Goal: Check status: Check status

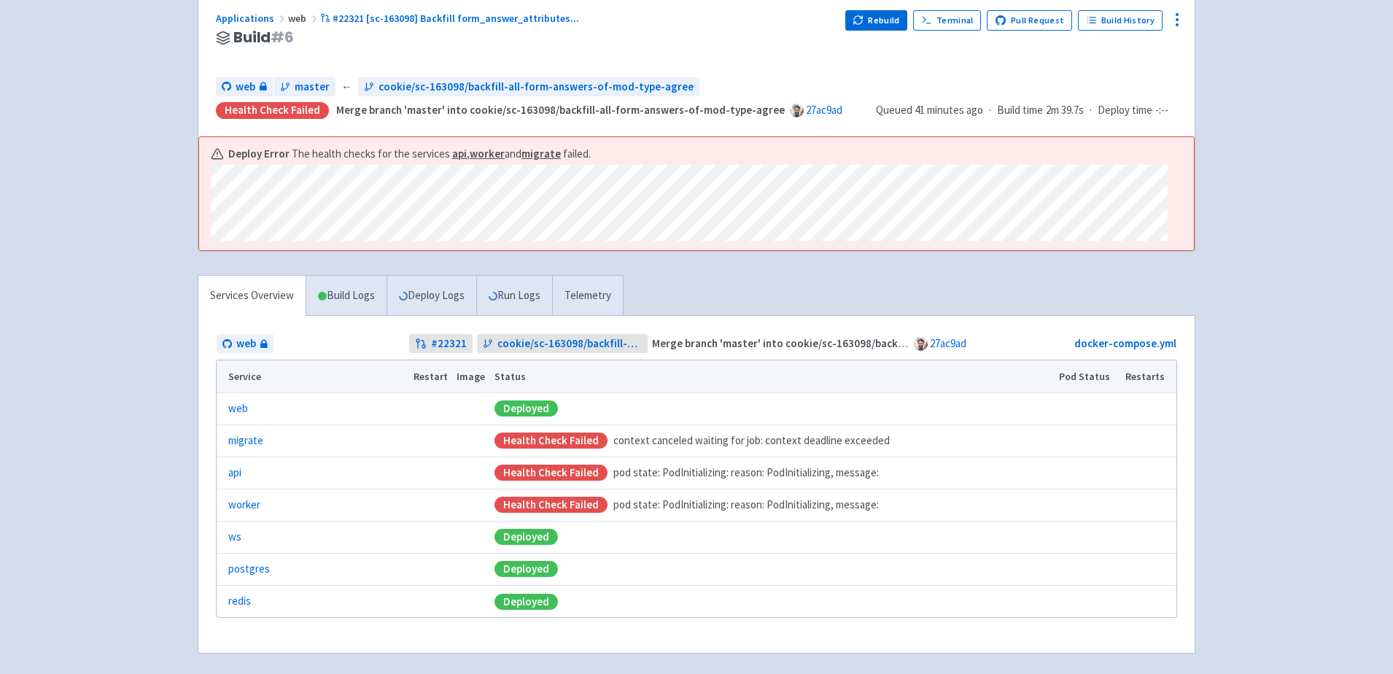
scroll to position [120, 0]
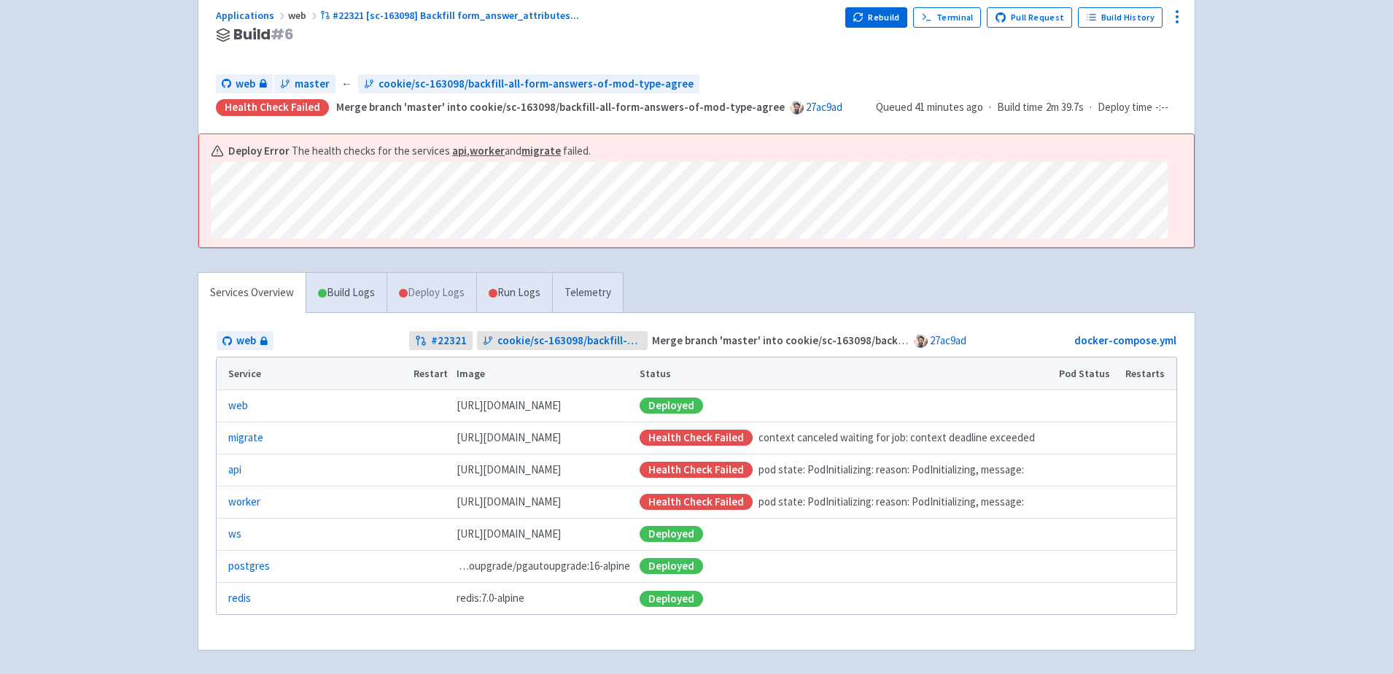
click at [432, 295] on link "Deploy Logs" at bounding box center [431, 293] width 90 height 40
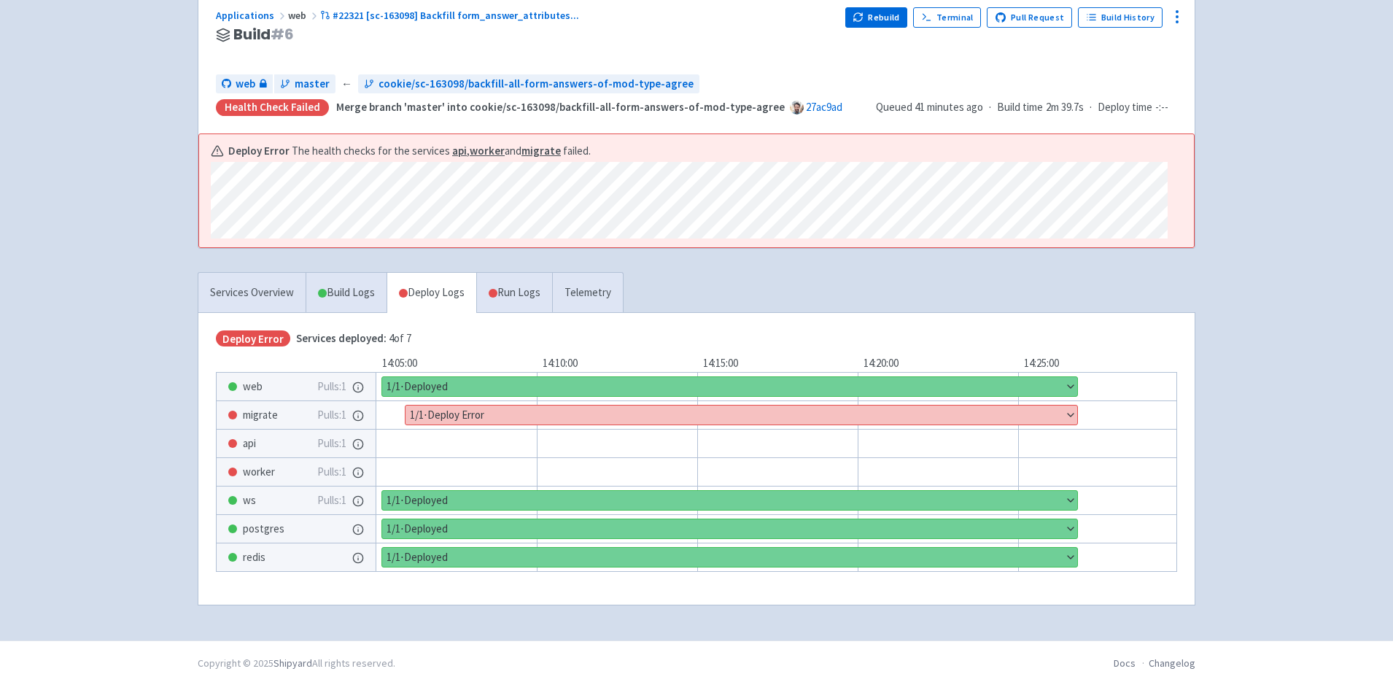
click at [484, 418] on button "Show details" at bounding box center [740, 414] width 671 height 19
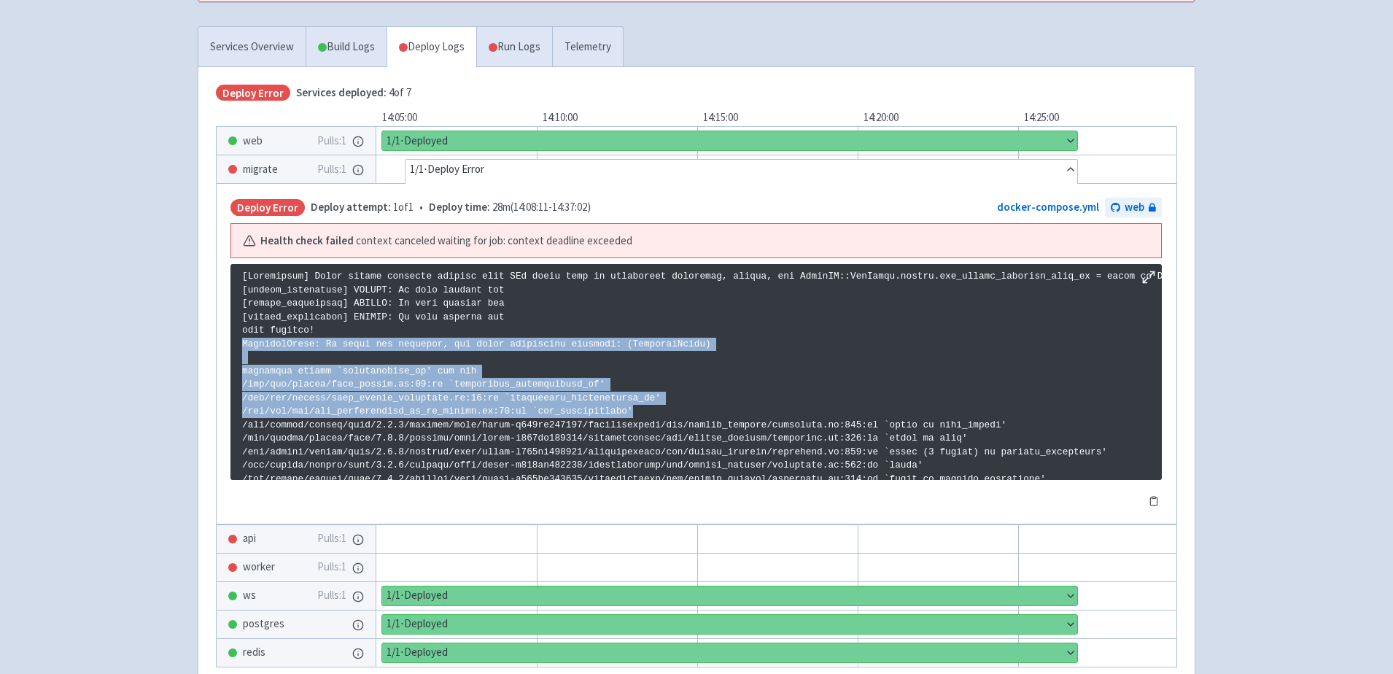
drag, startPoint x: 243, startPoint y: 342, endPoint x: 738, endPoint y: 405, distance: 499.1
copy p "StandardError: An error has occurred, all later migrations canceled: (StandardE…"
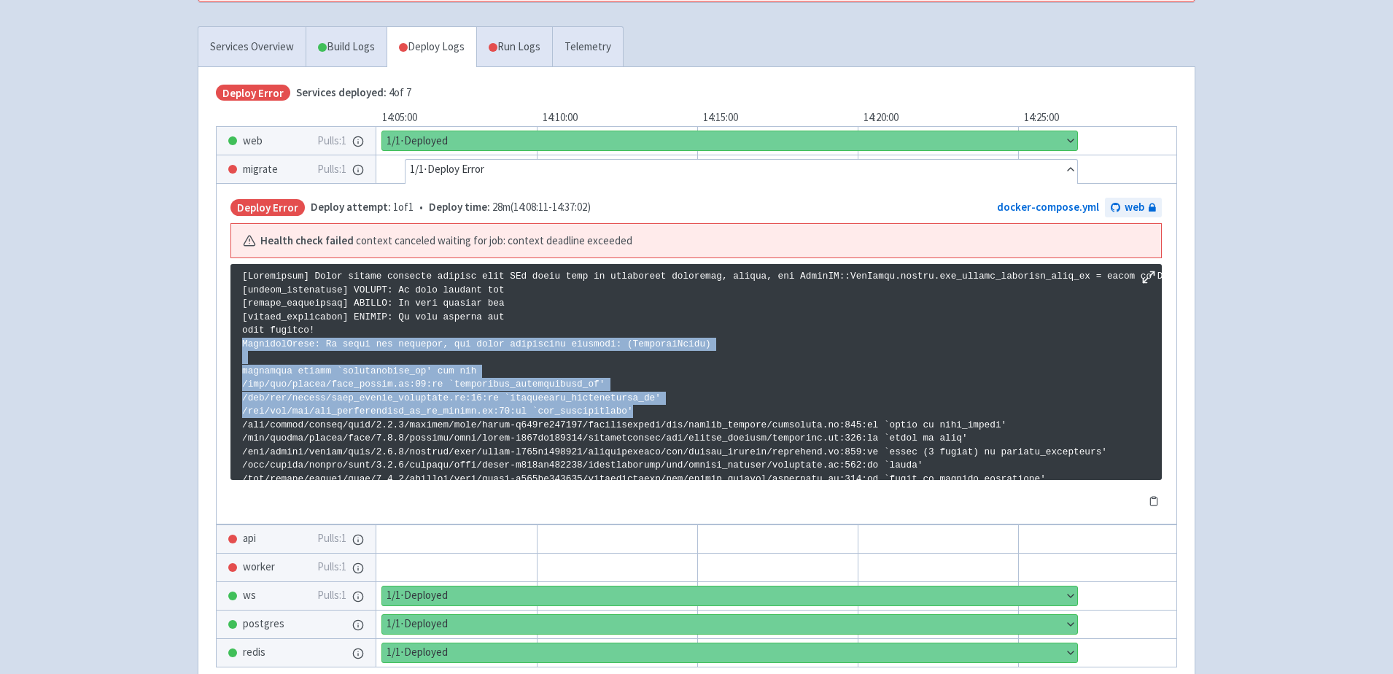
drag, startPoint x: 642, startPoint y: 410, endPoint x: 241, endPoint y: 345, distance: 407.0
click at [241, 345] on pre at bounding box center [695, 372] width 931 height 216
copy p "StandardError: An error has occurred, all later migrations canceled: (StandardE…"
drag, startPoint x: 644, startPoint y: 413, endPoint x: 231, endPoint y: 342, distance: 418.7
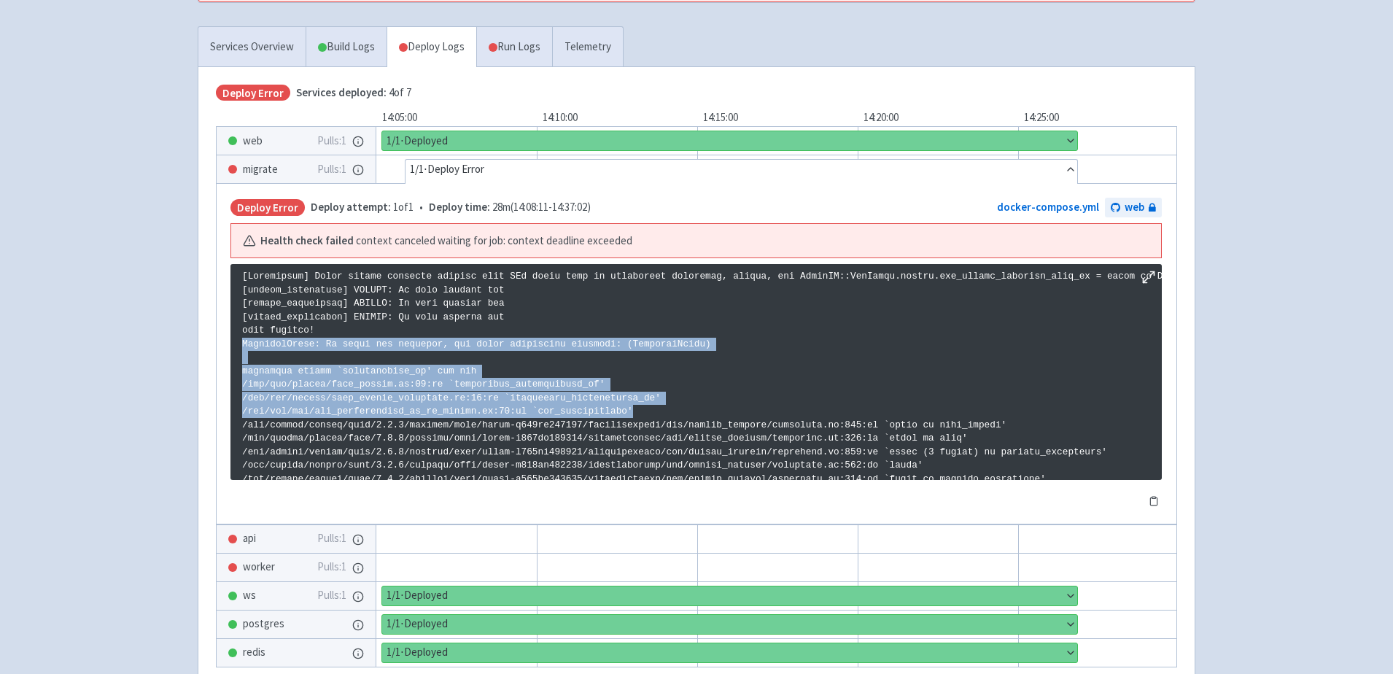
click at [231, 342] on pre at bounding box center [695, 372] width 931 height 216
copy p "StandardError: An error has occurred, all later migrations canceled: (StandardE…"
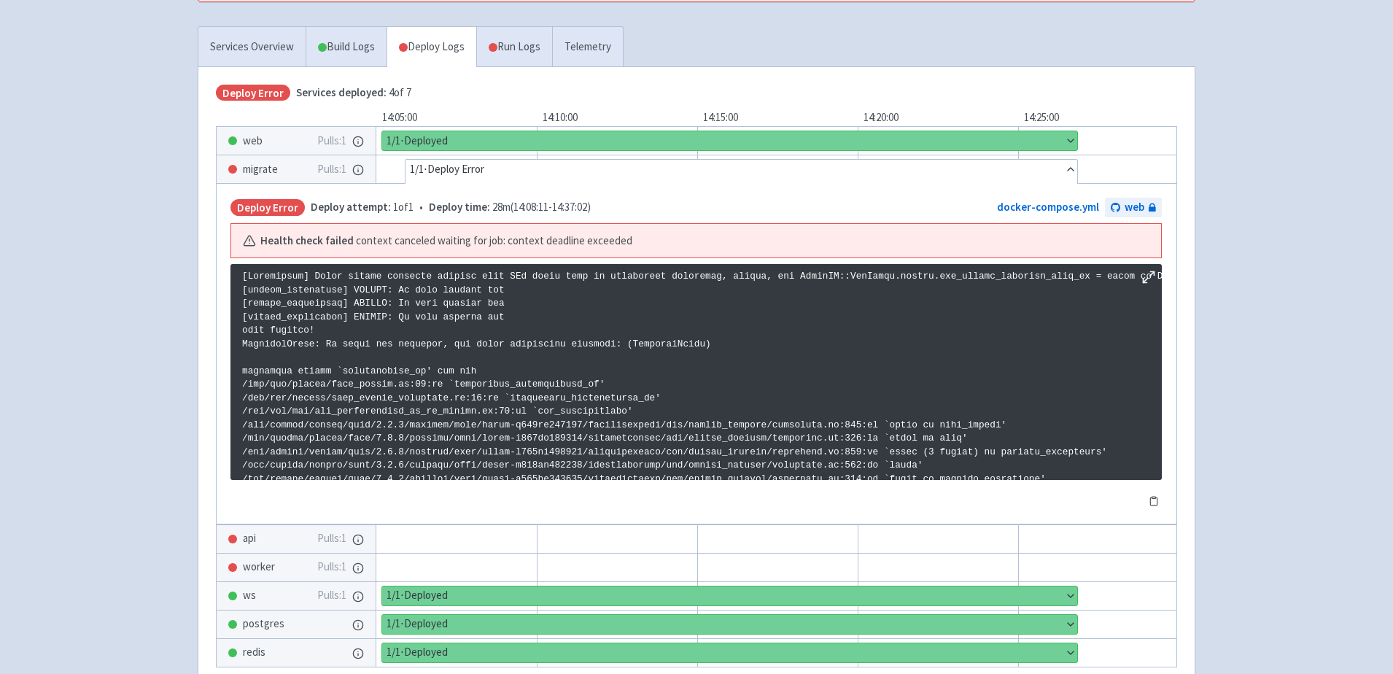
click at [241, 346] on pre at bounding box center [695, 372] width 931 height 216
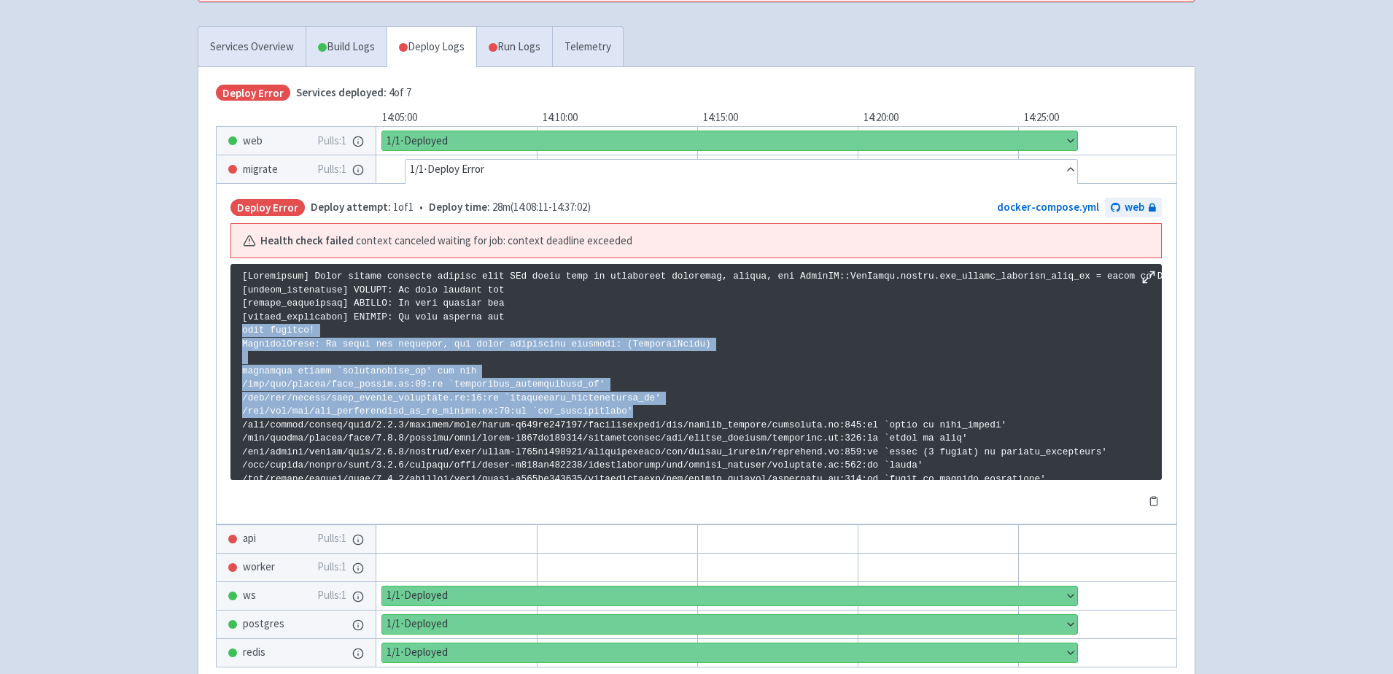
drag, startPoint x: 242, startPoint y: 330, endPoint x: 661, endPoint y: 410, distance: 426.8
copy p "rake aborted! StandardError: An error has occurred, all later migrations cancel…"
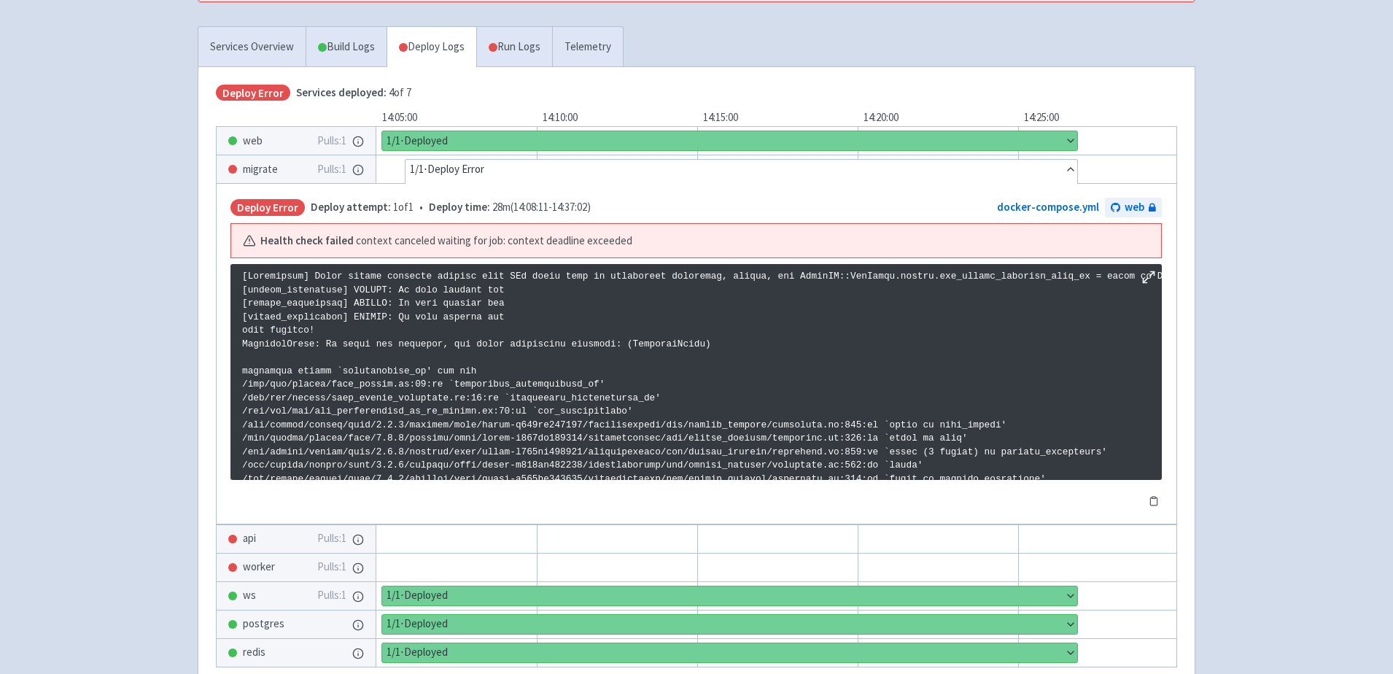
click at [1312, 228] on div "healthie scookdev User Profile Sign out Develop" at bounding box center [696, 178] width 1393 height 1086
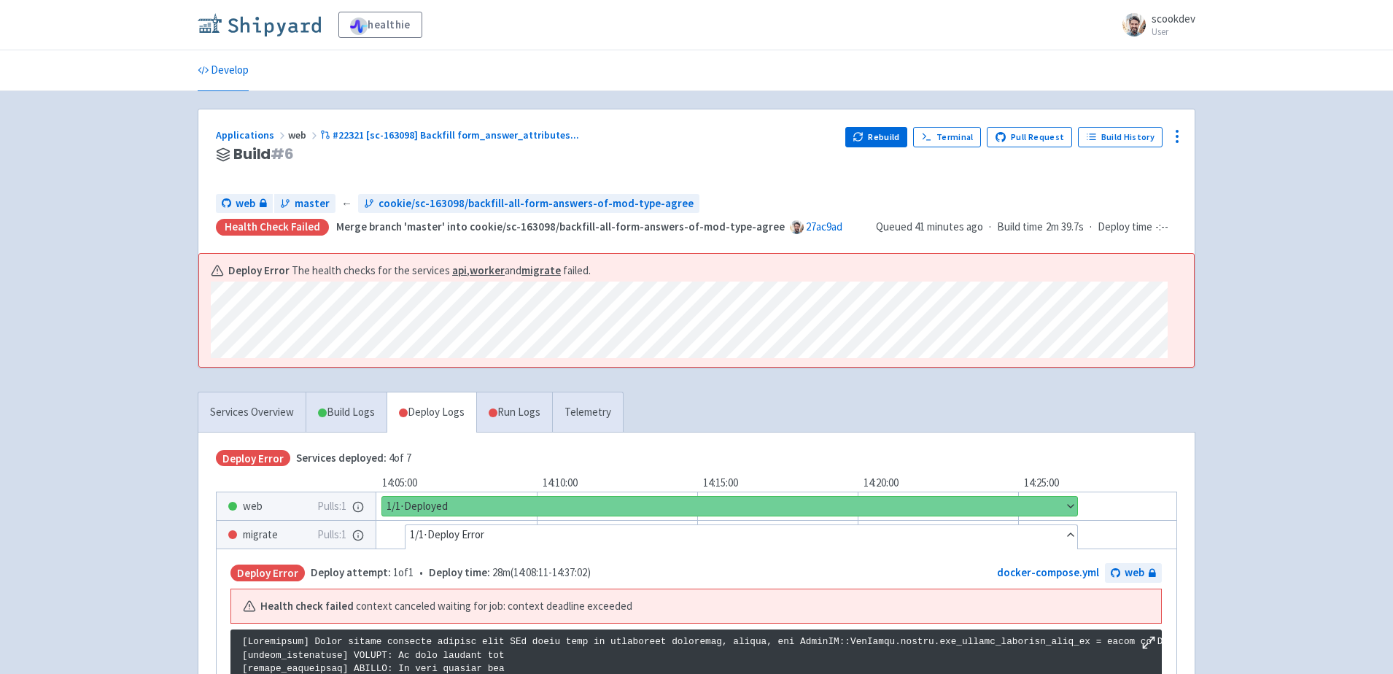
click at [263, 25] on img at bounding box center [259, 24] width 123 height 23
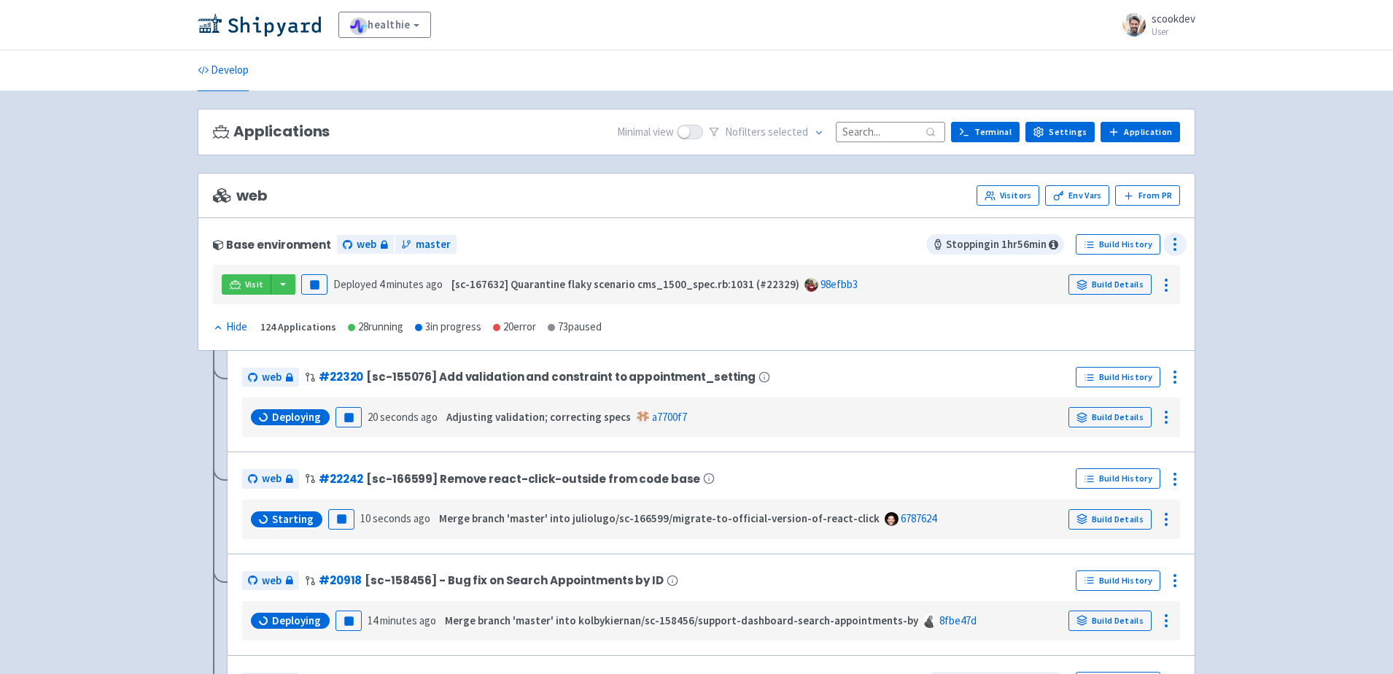
click at [1176, 245] on icon at bounding box center [1174, 243] width 17 height 17
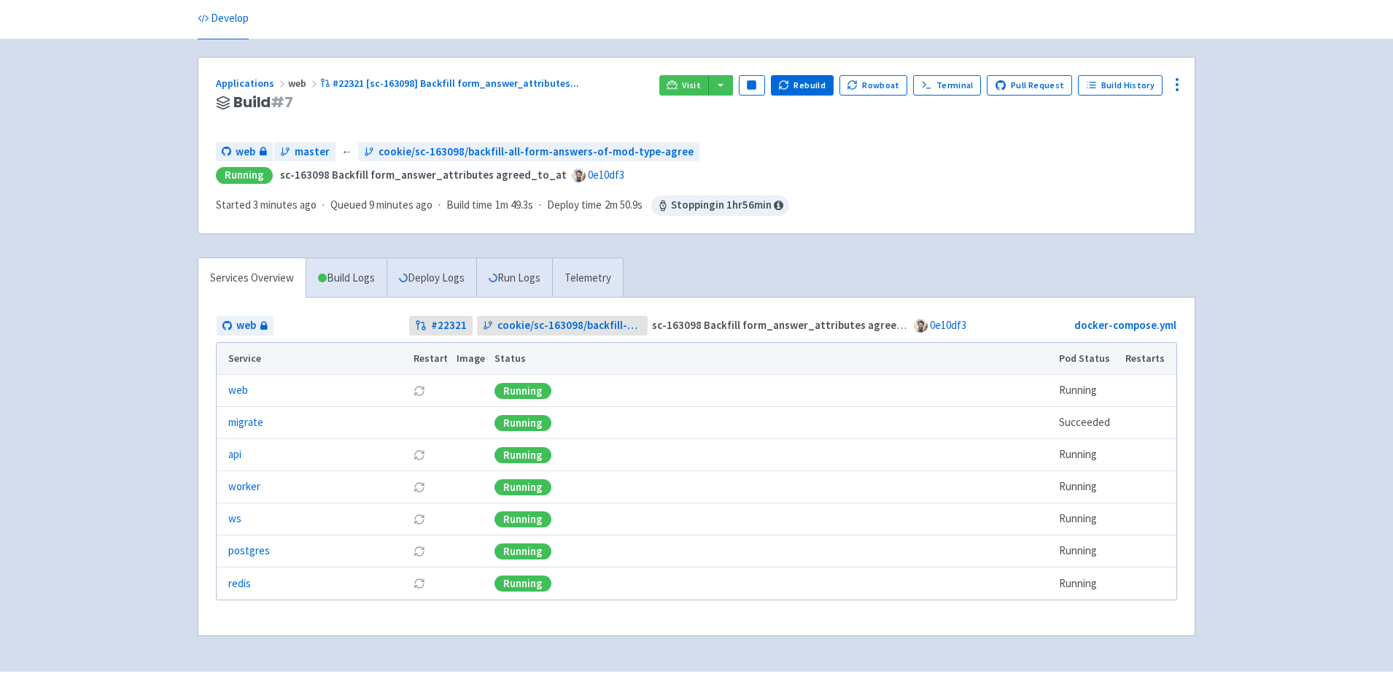
scroll to position [58, 0]
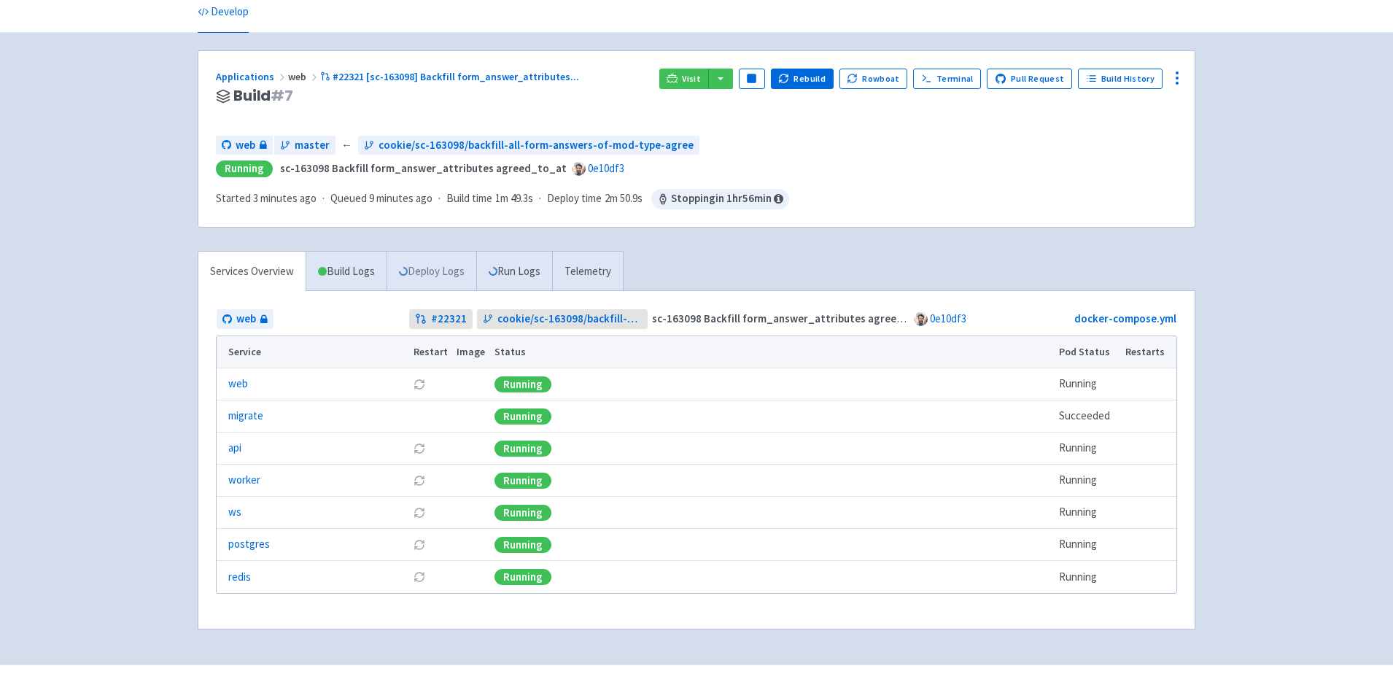
click at [420, 274] on link "Deploy Logs" at bounding box center [431, 272] width 90 height 40
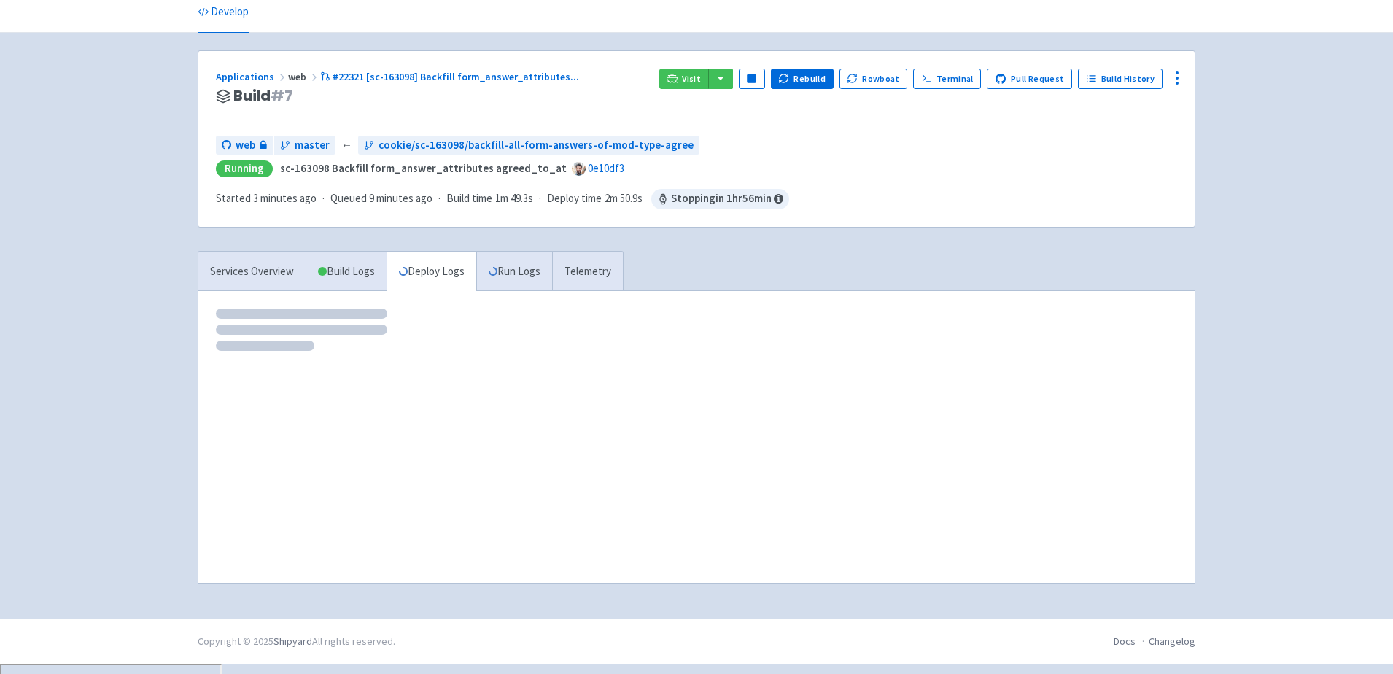
scroll to position [48, 0]
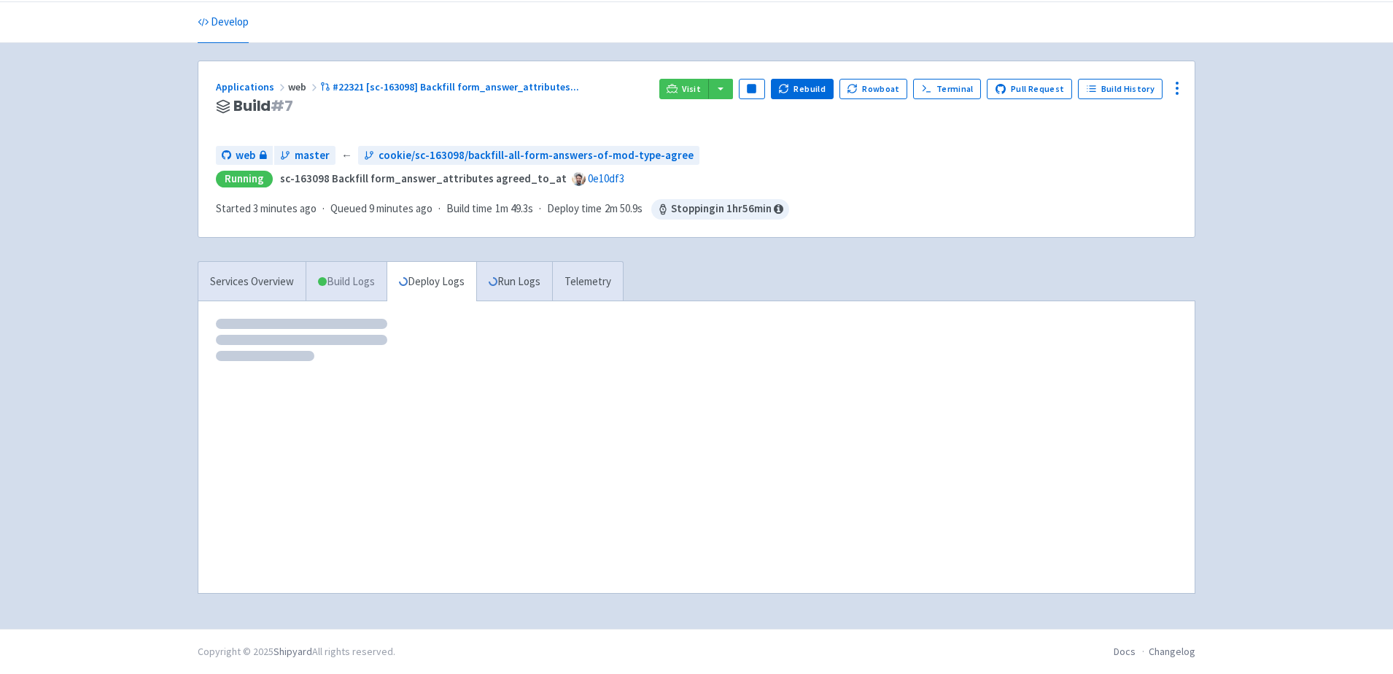
click at [357, 280] on link "Build Logs" at bounding box center [346, 282] width 80 height 40
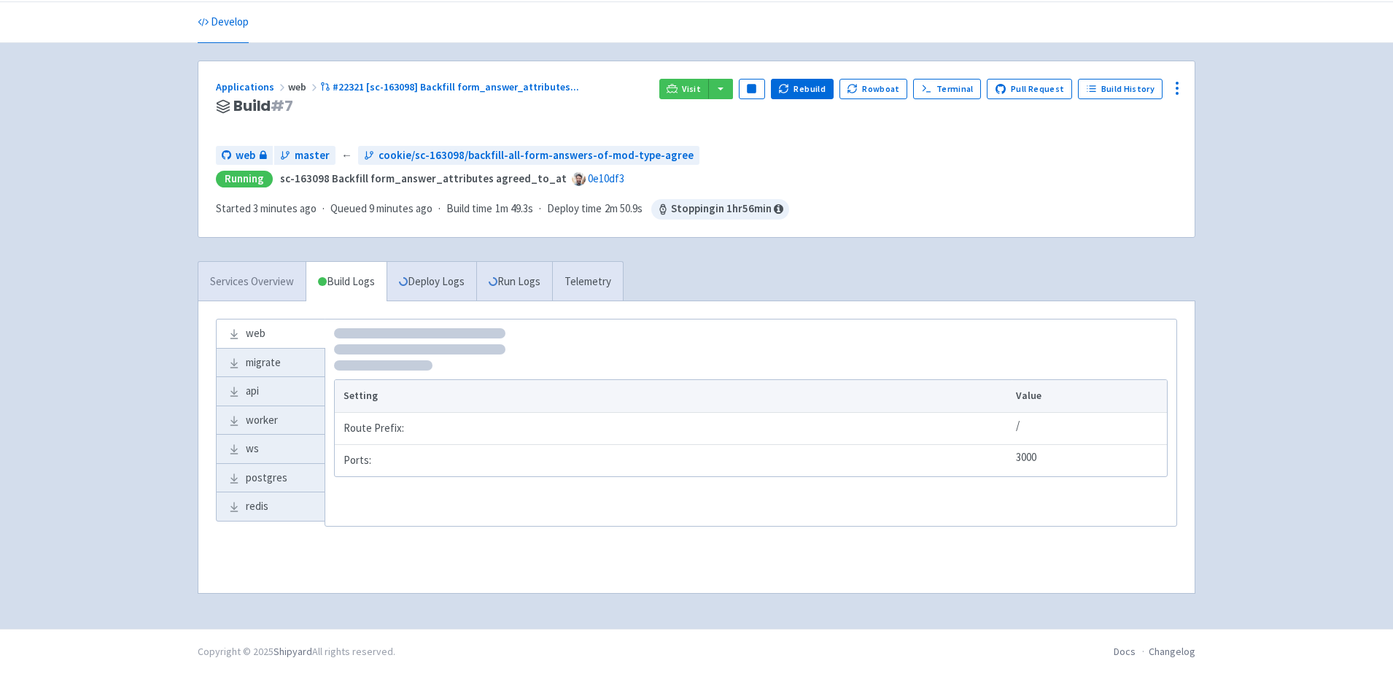
click at [244, 279] on link "Services Overview" at bounding box center [251, 282] width 107 height 40
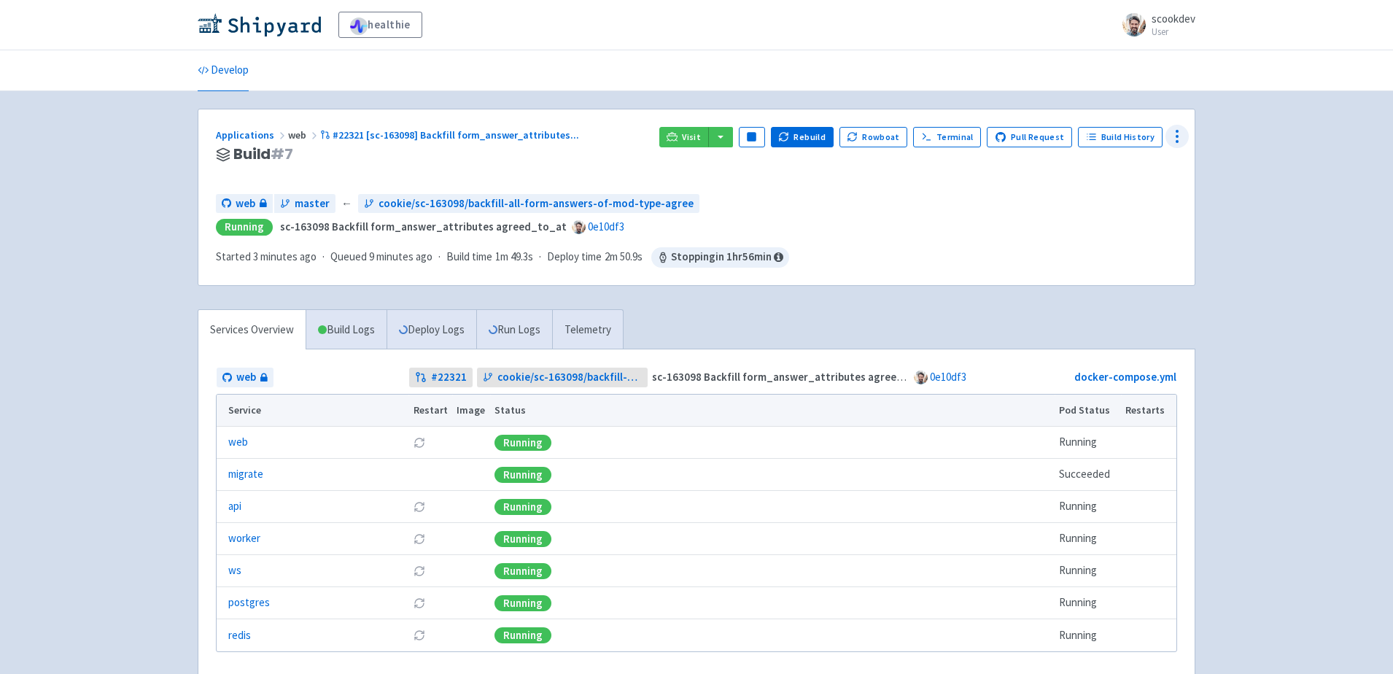
click at [1172, 128] on icon at bounding box center [1176, 136] width 17 height 17
click at [1110, 170] on span "Configure" at bounding box center [1096, 169] width 46 height 20
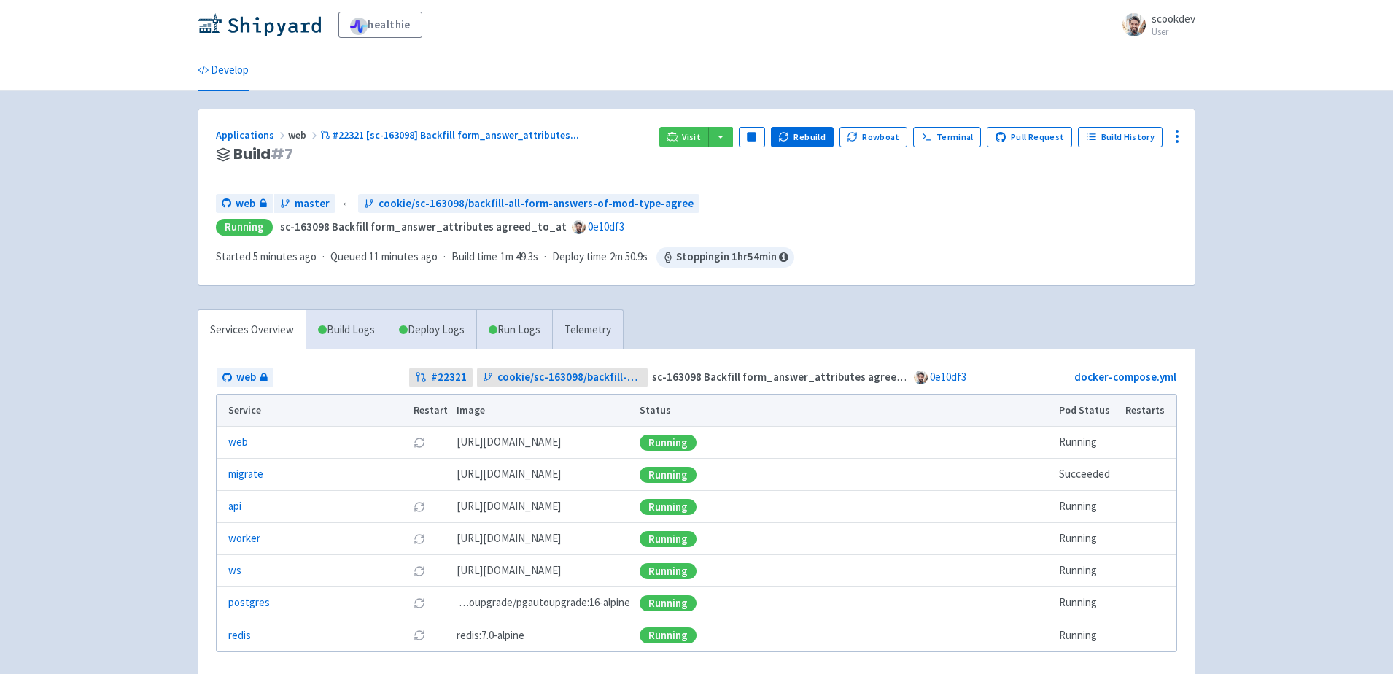
scroll to position [94, 0]
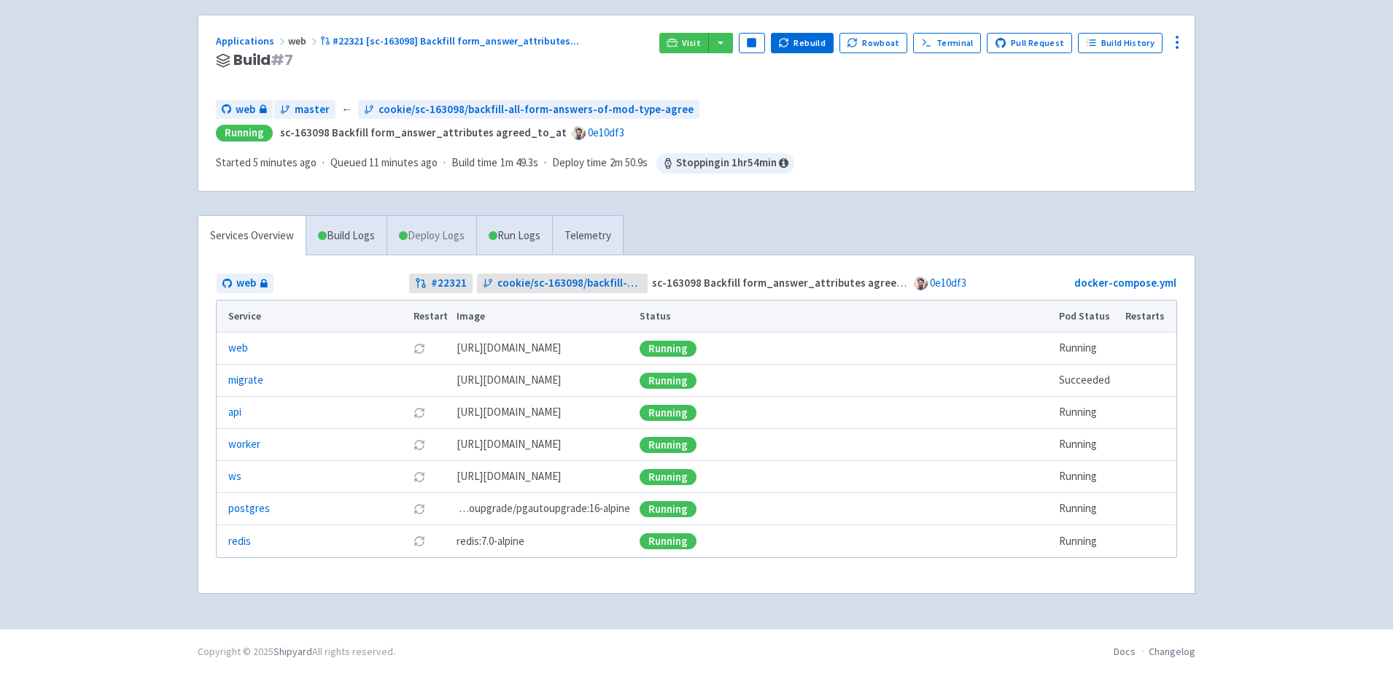
click at [440, 232] on link "Deploy Logs" at bounding box center [431, 236] width 90 height 40
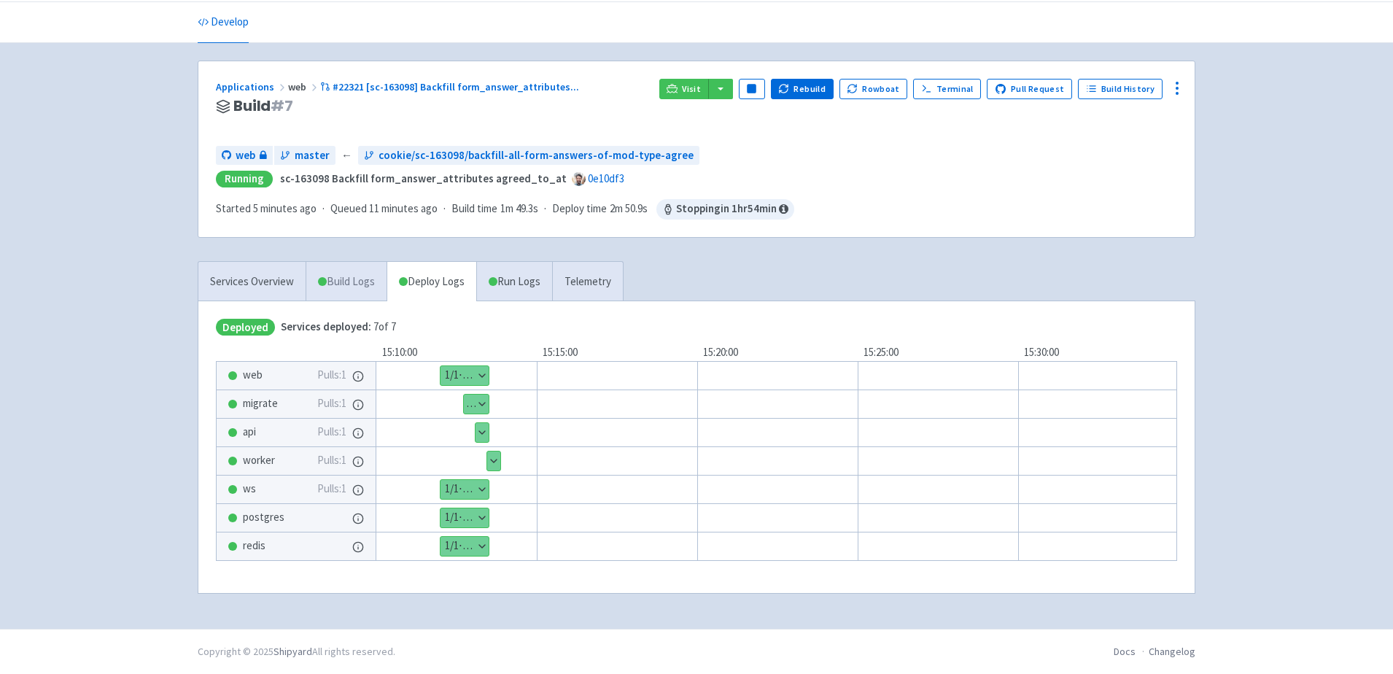
click at [343, 276] on link "Build Logs" at bounding box center [346, 282] width 80 height 40
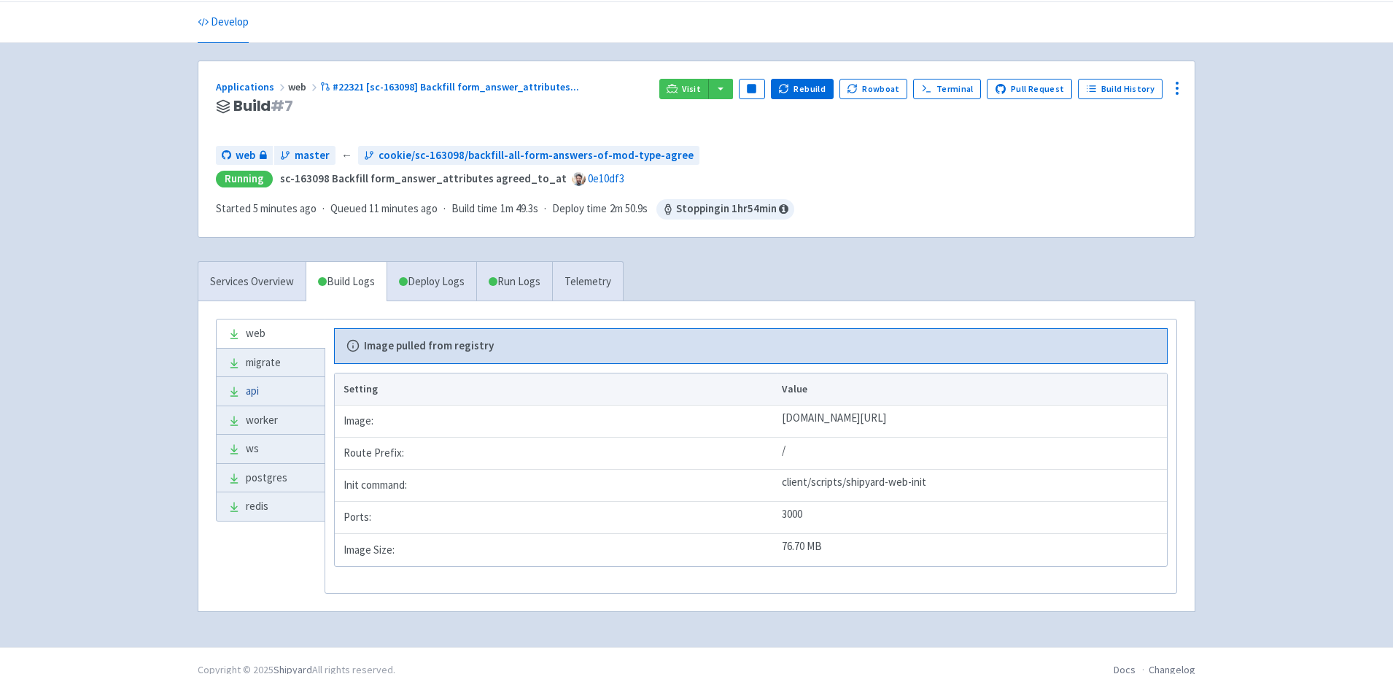
click at [257, 391] on link "api" at bounding box center [271, 391] width 108 height 28
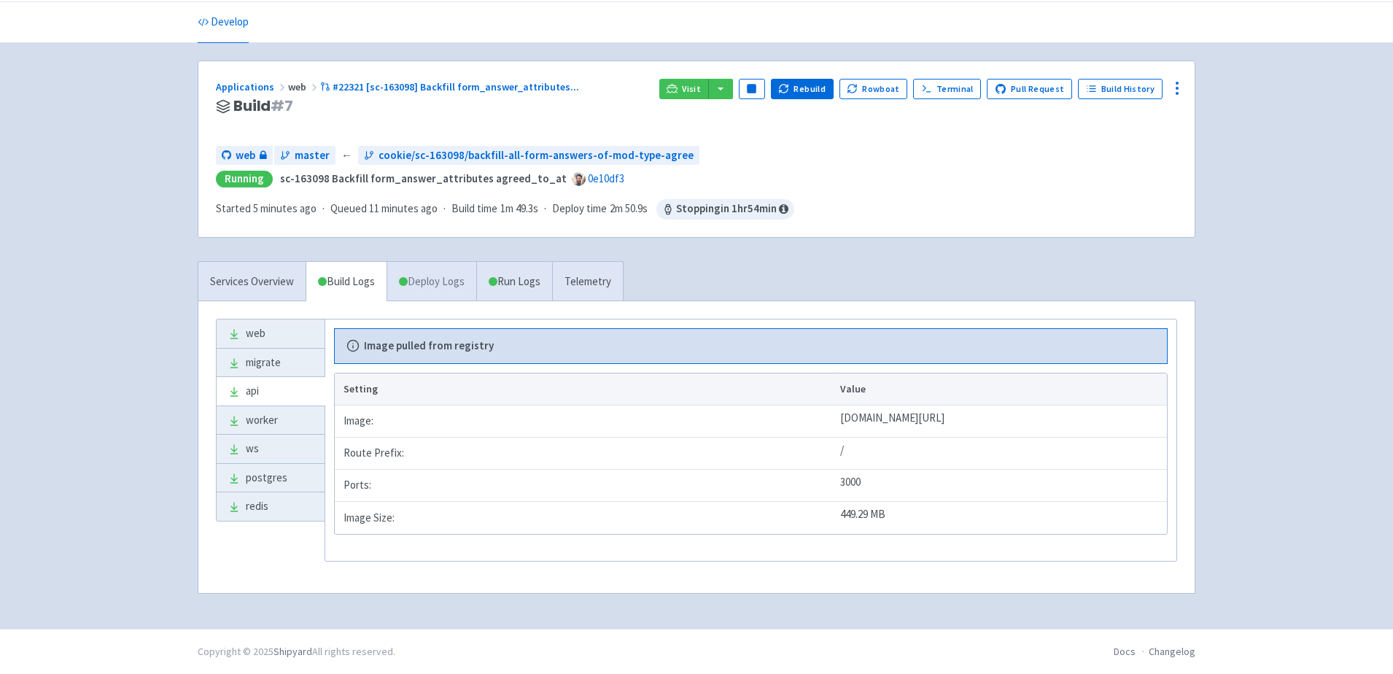
click at [443, 279] on link "Deploy Logs" at bounding box center [431, 282] width 90 height 40
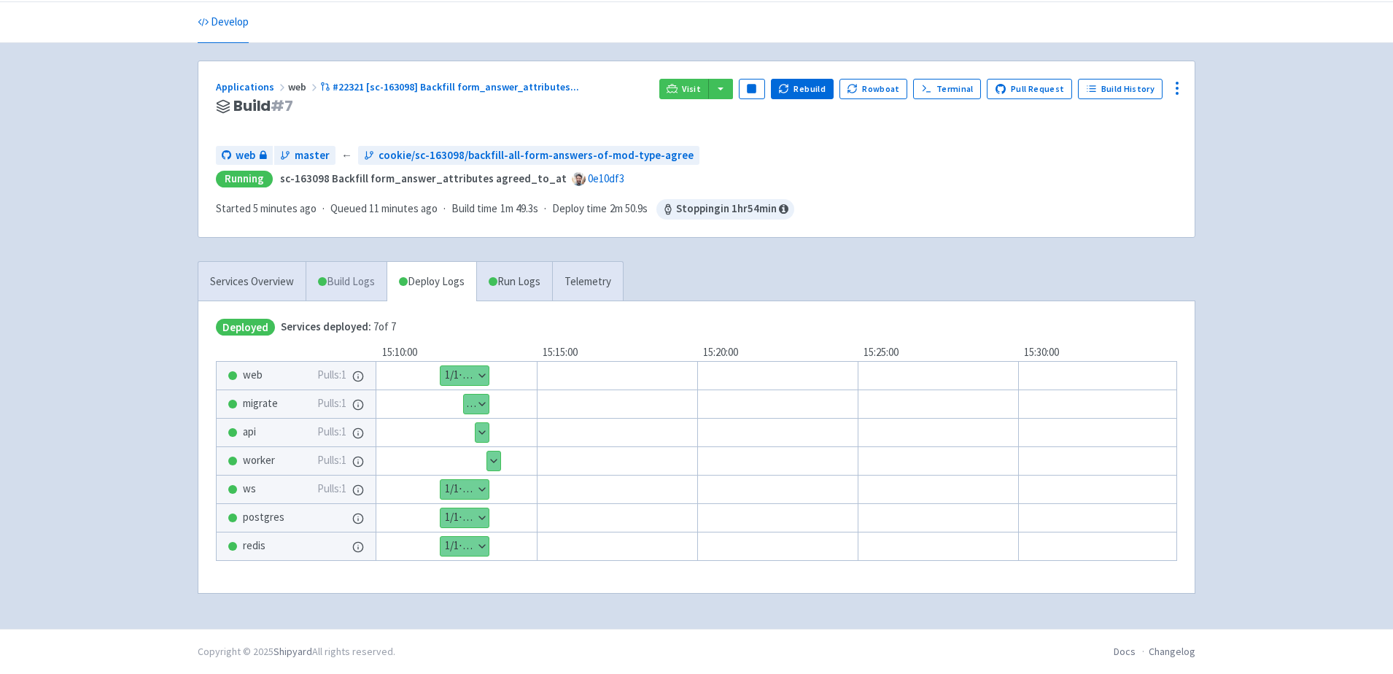
click at [353, 280] on link "Build Logs" at bounding box center [346, 282] width 80 height 40
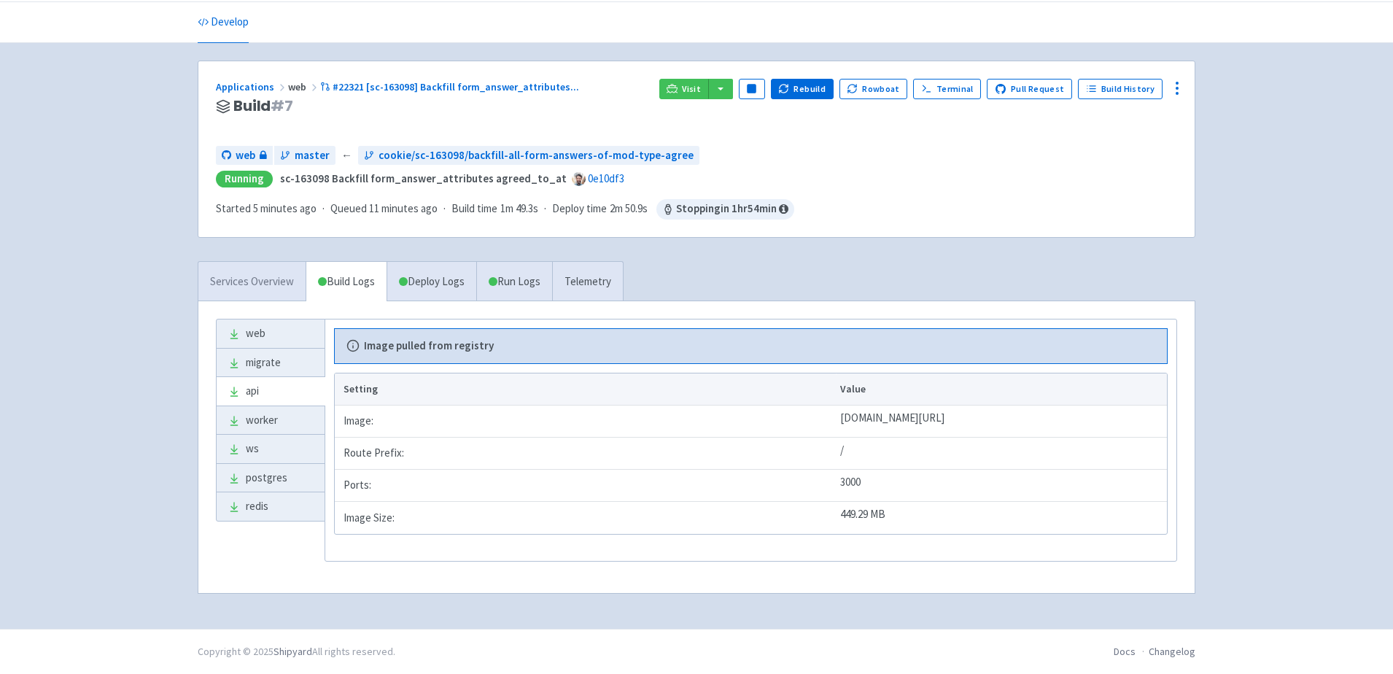
click at [239, 272] on link "Services Overview" at bounding box center [251, 282] width 107 height 40
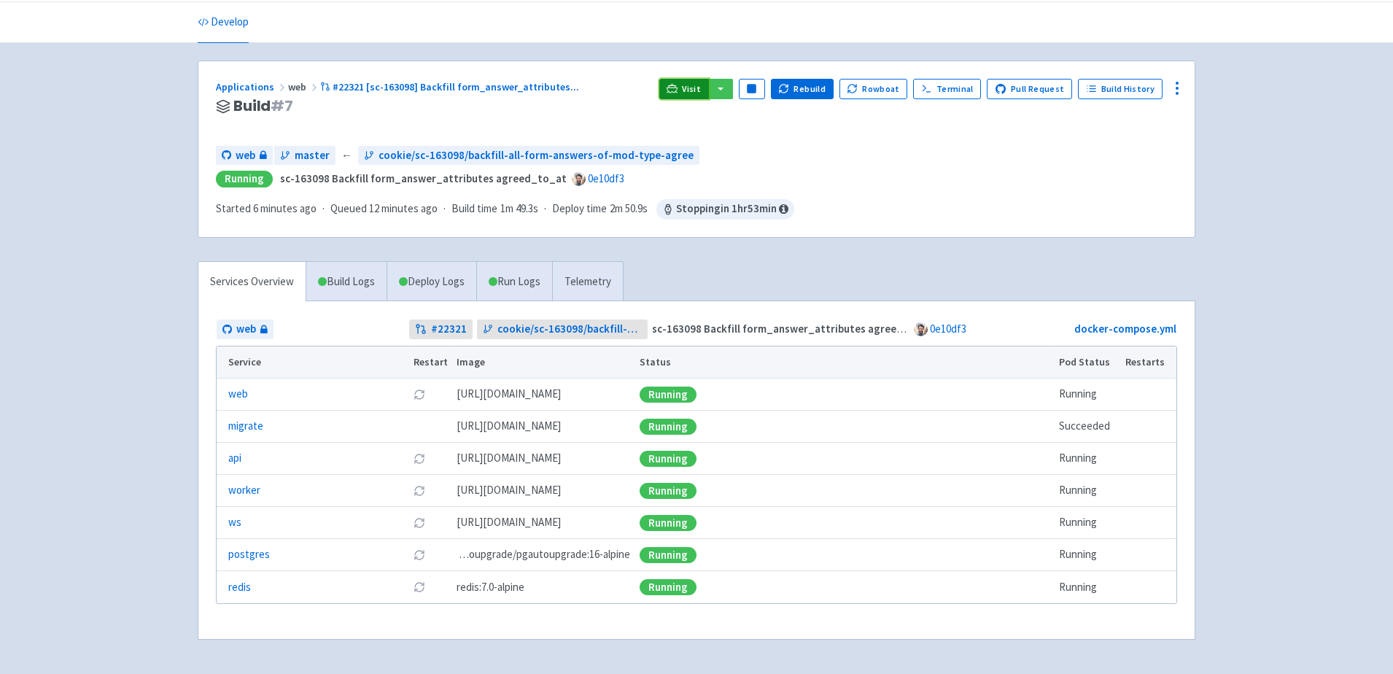
click at [677, 85] on icon at bounding box center [671, 88] width 11 height 11
